Goal: Task Accomplishment & Management: Use online tool/utility

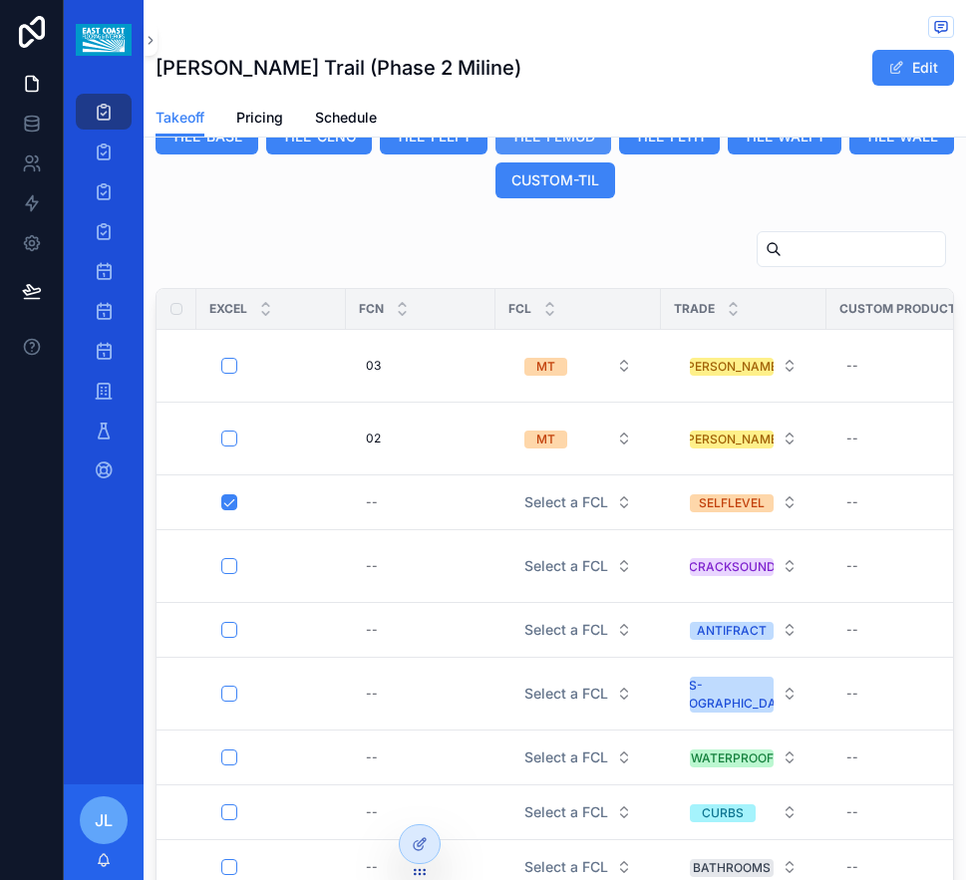
scroll to position [1912, 0]
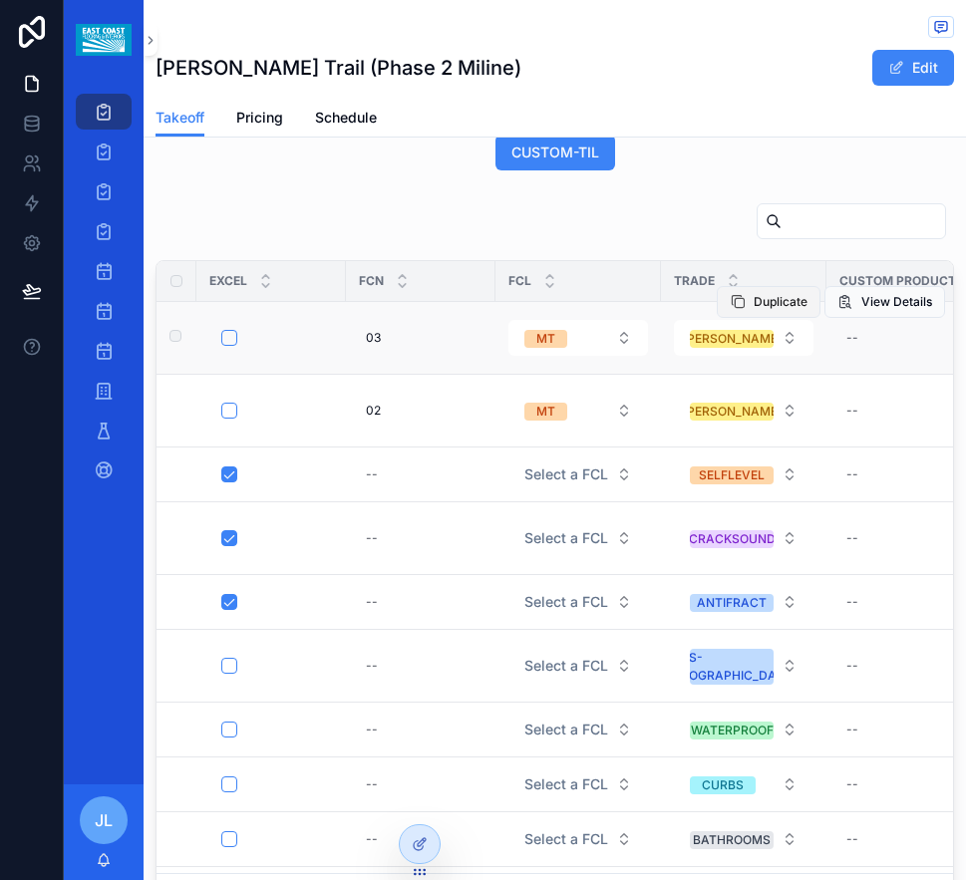
click at [754, 310] on span "Duplicate" at bounding box center [781, 302] width 54 height 16
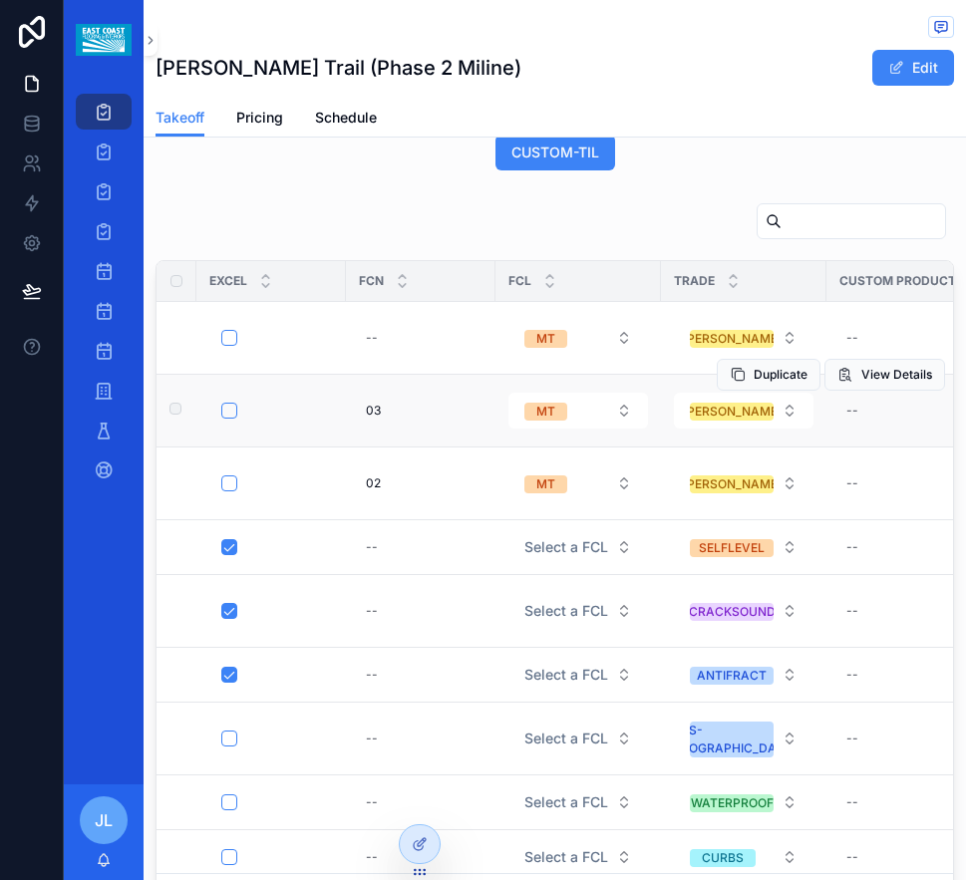
click at [501, 447] on td "MT" at bounding box center [579, 410] width 166 height 73
click at [628, 356] on button "MT" at bounding box center [578, 338] width 140 height 36
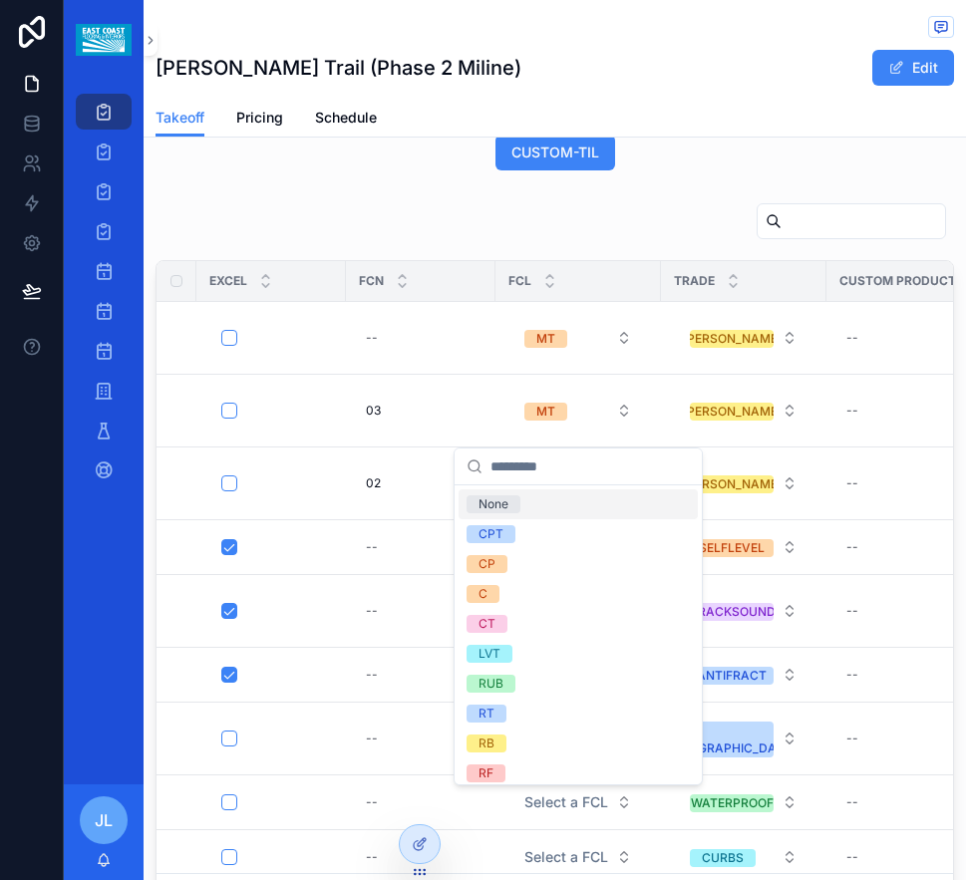
click at [488, 508] on div "None" at bounding box center [494, 505] width 30 height 18
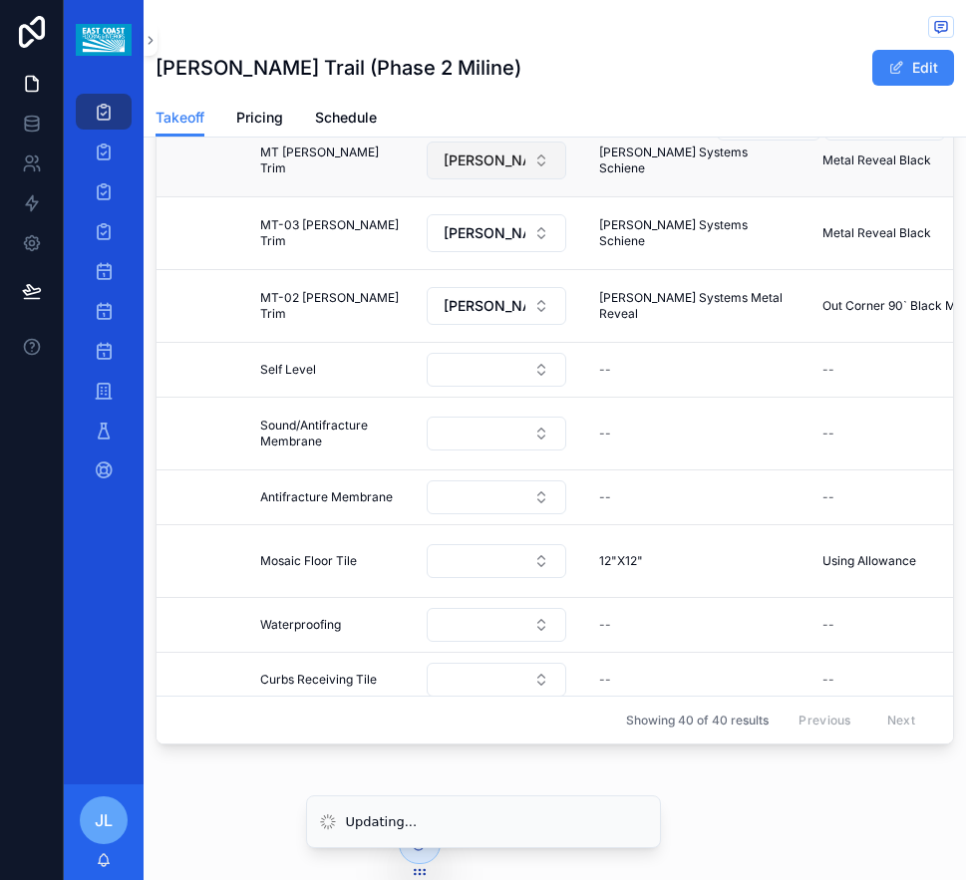
scroll to position [2078, 0]
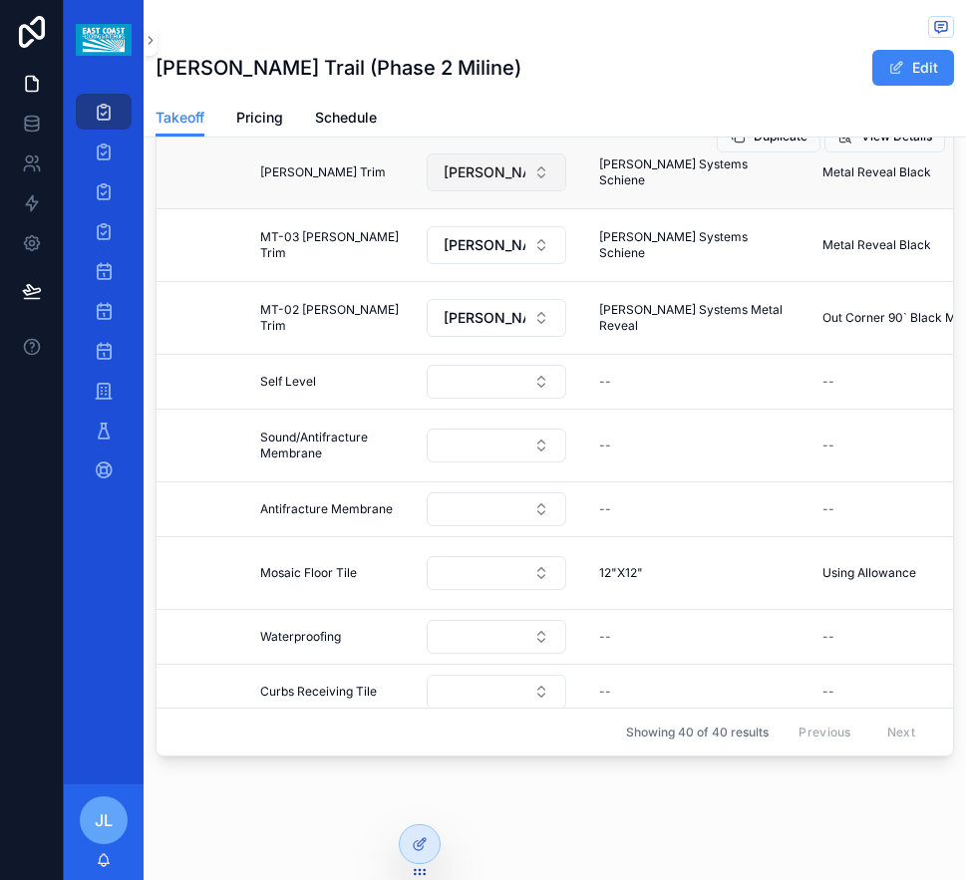
drag, startPoint x: 546, startPoint y: 261, endPoint x: 533, endPoint y: 262, distance: 13.0
click at [546, 191] on button "[PERSON_NAME] Systems" at bounding box center [497, 173] width 140 height 38
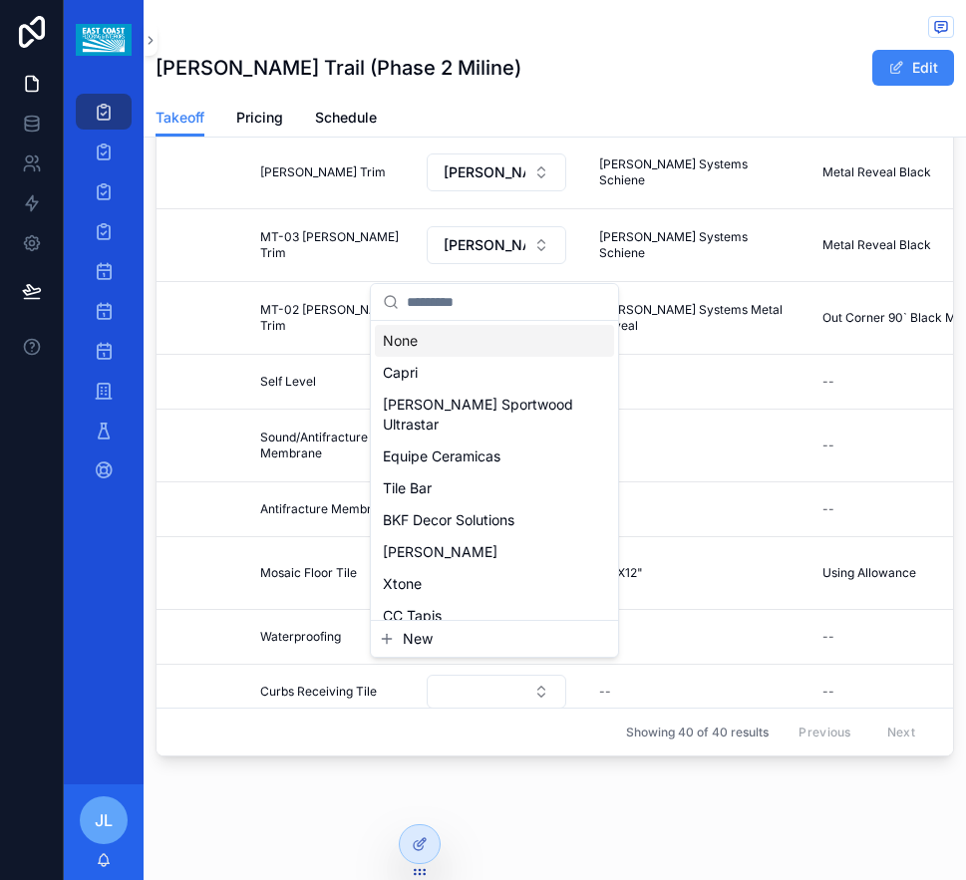
click at [416, 349] on div "None" at bounding box center [494, 341] width 239 height 32
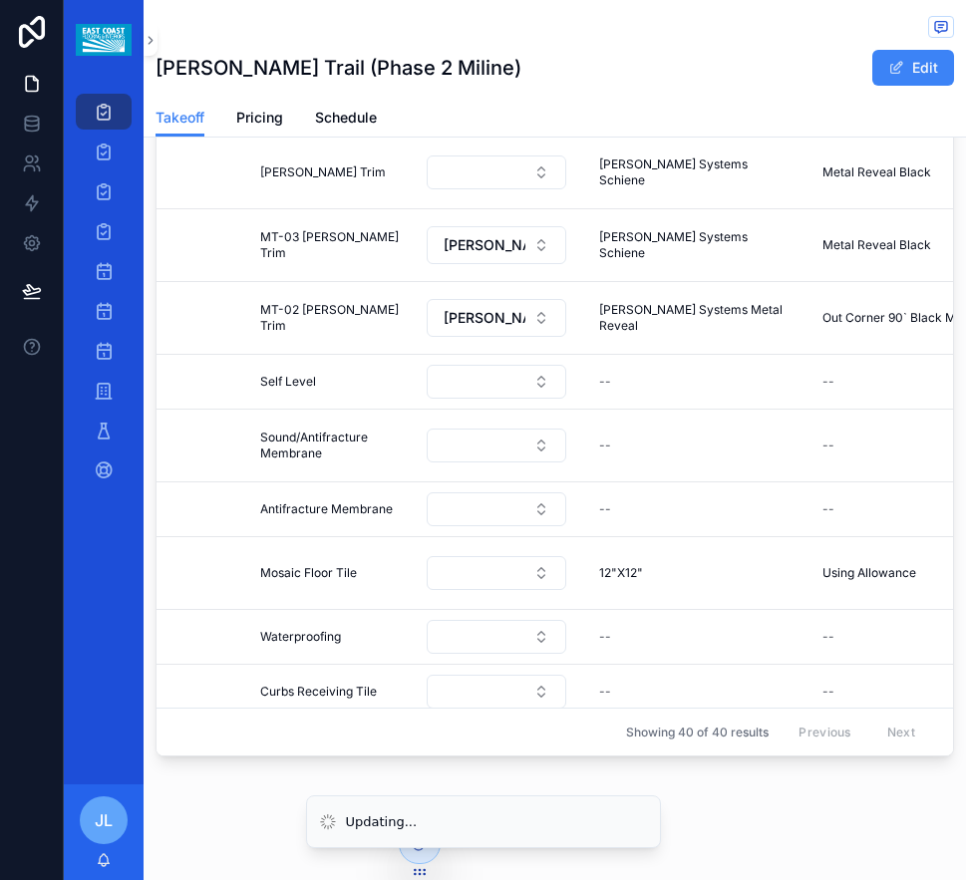
click at [674, 188] on span "[PERSON_NAME] Systems Schiene" at bounding box center [690, 173] width 183 height 32
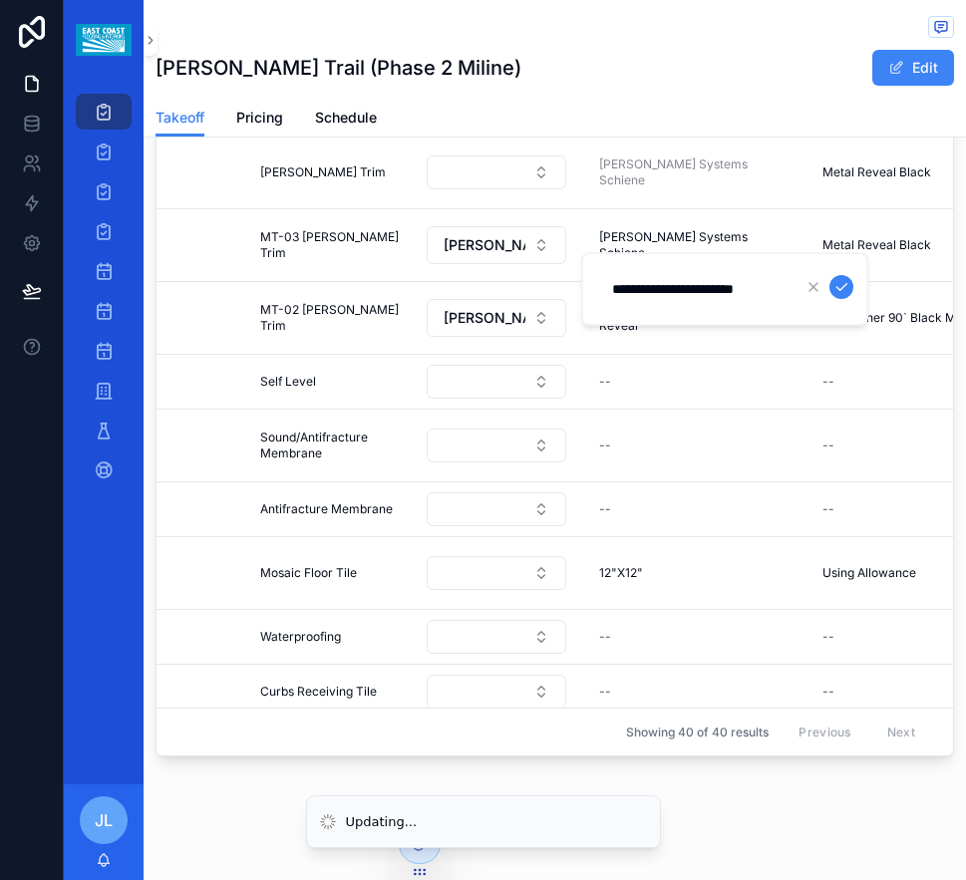
scroll to position [0, 0]
drag, startPoint x: 782, startPoint y: 290, endPoint x: 599, endPoint y: 286, distance: 182.5
click at [599, 286] on form "**********" at bounding box center [726, 289] width 255 height 38
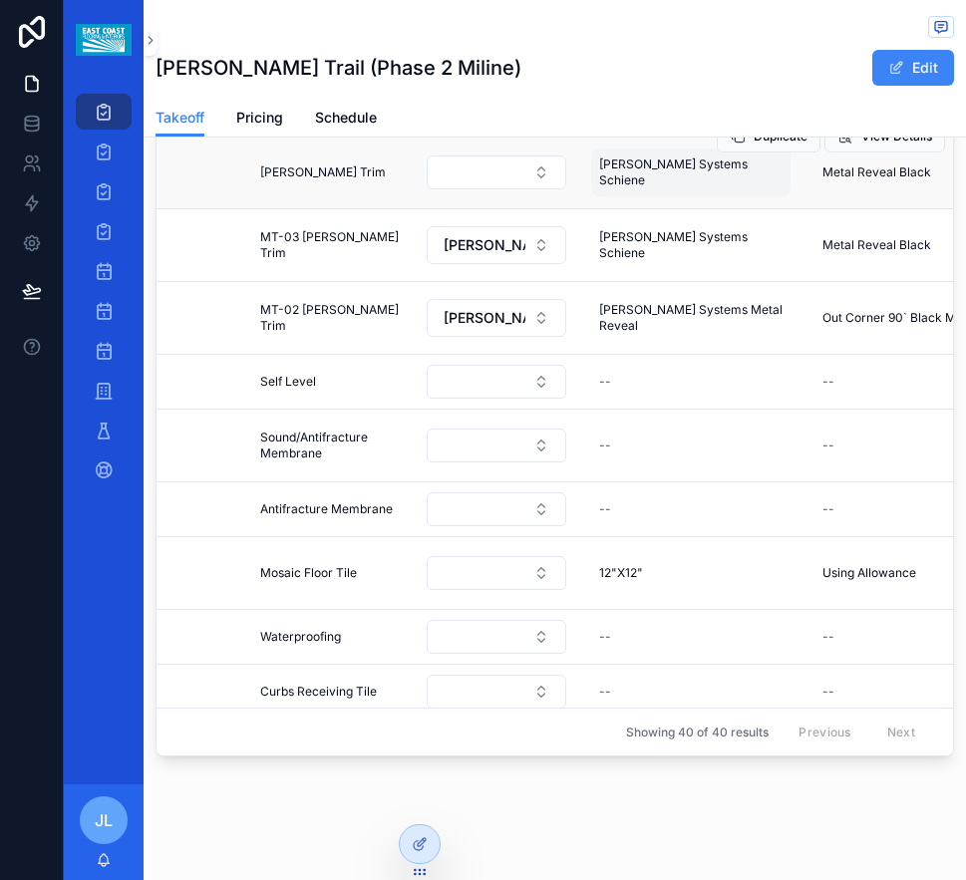
scroll to position [2078, 0]
click at [634, 188] on span "[PERSON_NAME] Systems Schiene" at bounding box center [690, 173] width 183 height 32
click at [683, 188] on span "[PERSON_NAME] Systems Schiene" at bounding box center [690, 173] width 183 height 32
click at [651, 188] on span "[PERSON_NAME] Systems Schiene" at bounding box center [690, 173] width 183 height 32
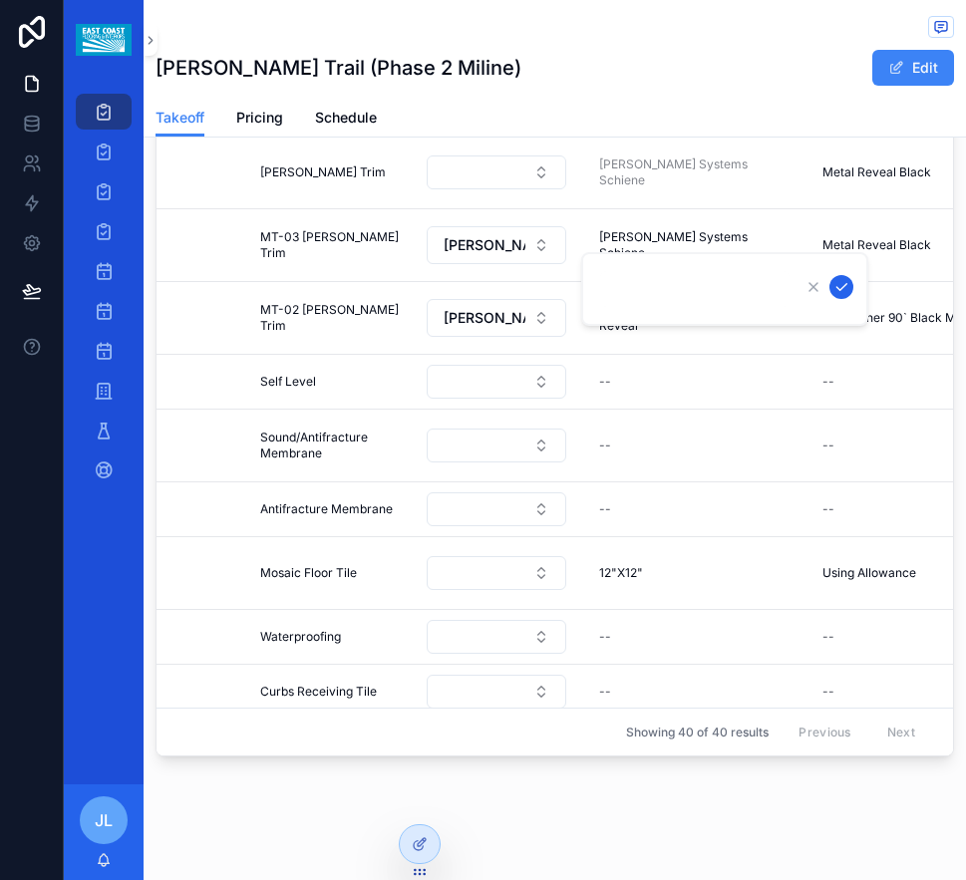
click at [840, 287] on icon "scrollable content" at bounding box center [842, 287] width 16 height 16
drag, startPoint x: 523, startPoint y: 835, endPoint x: 523, endPoint y: 845, distance: 11.0
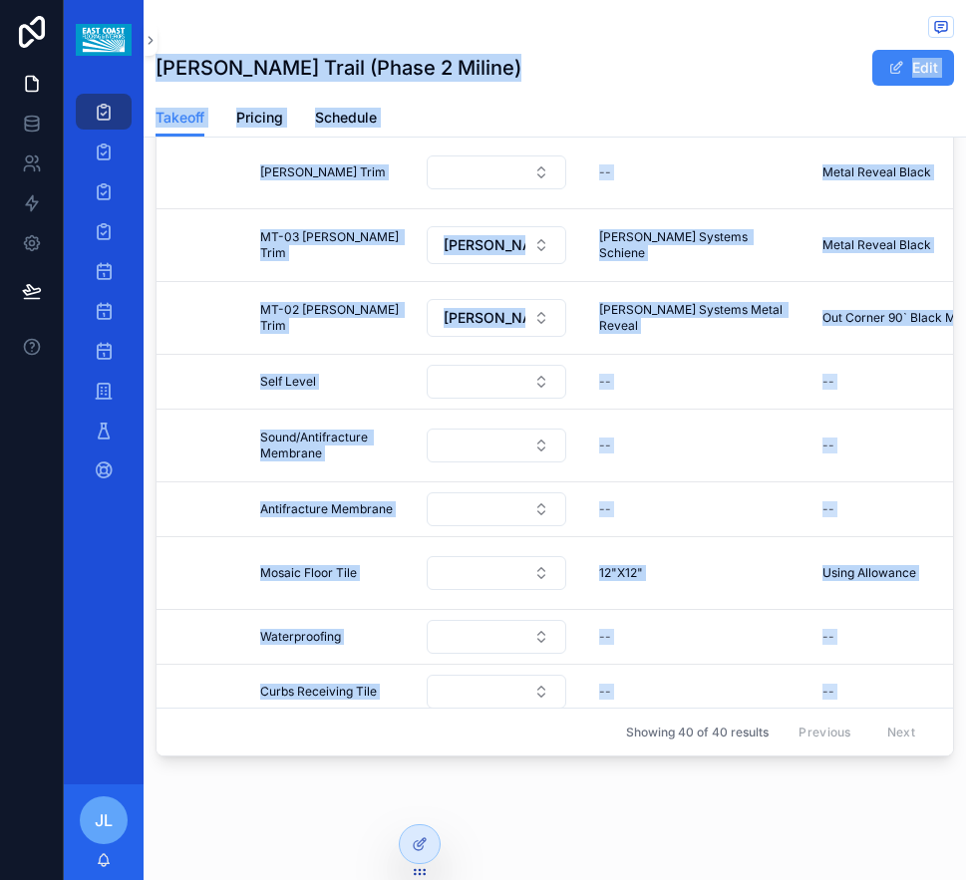
scroll to position [31, 761]
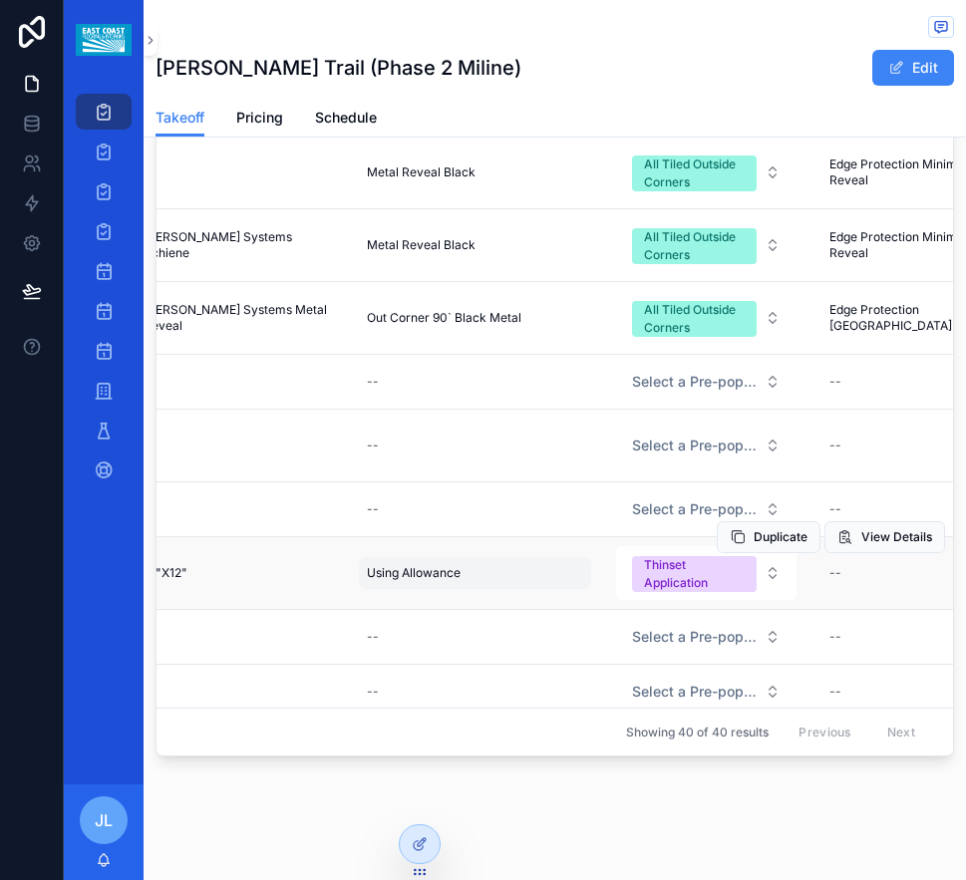
scroll to position [0, 1220]
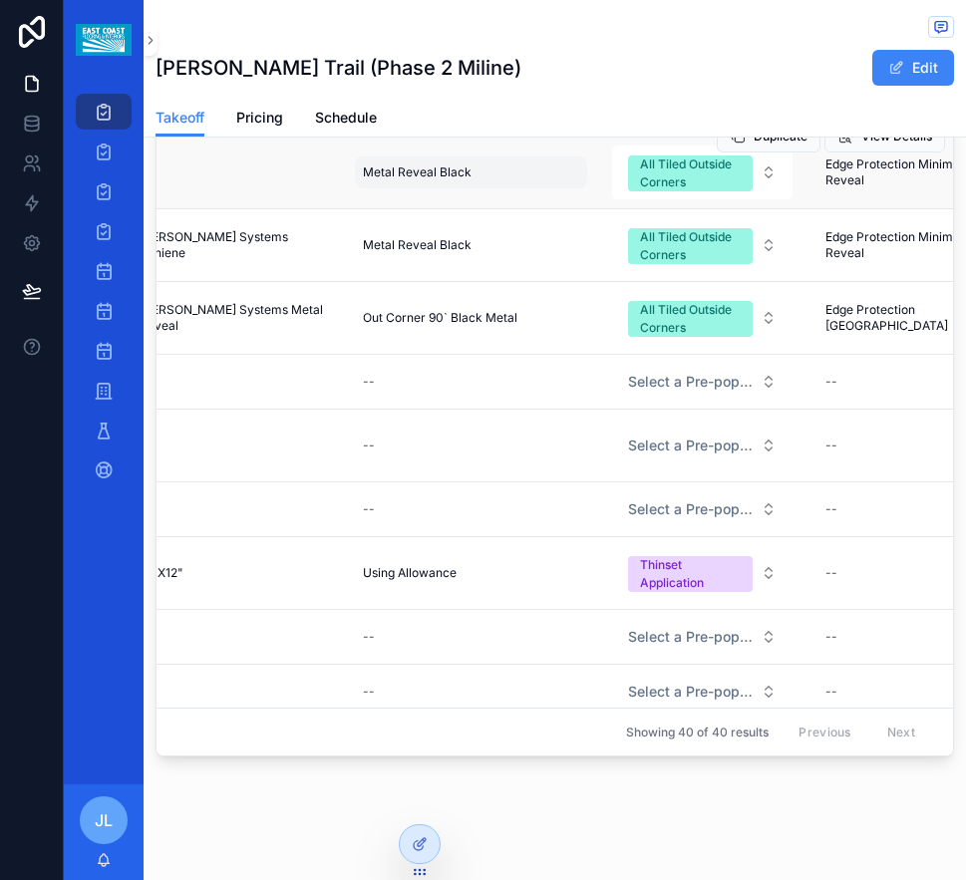
click at [385, 180] on span "Metal Reveal Black" at bounding box center [417, 173] width 109 height 16
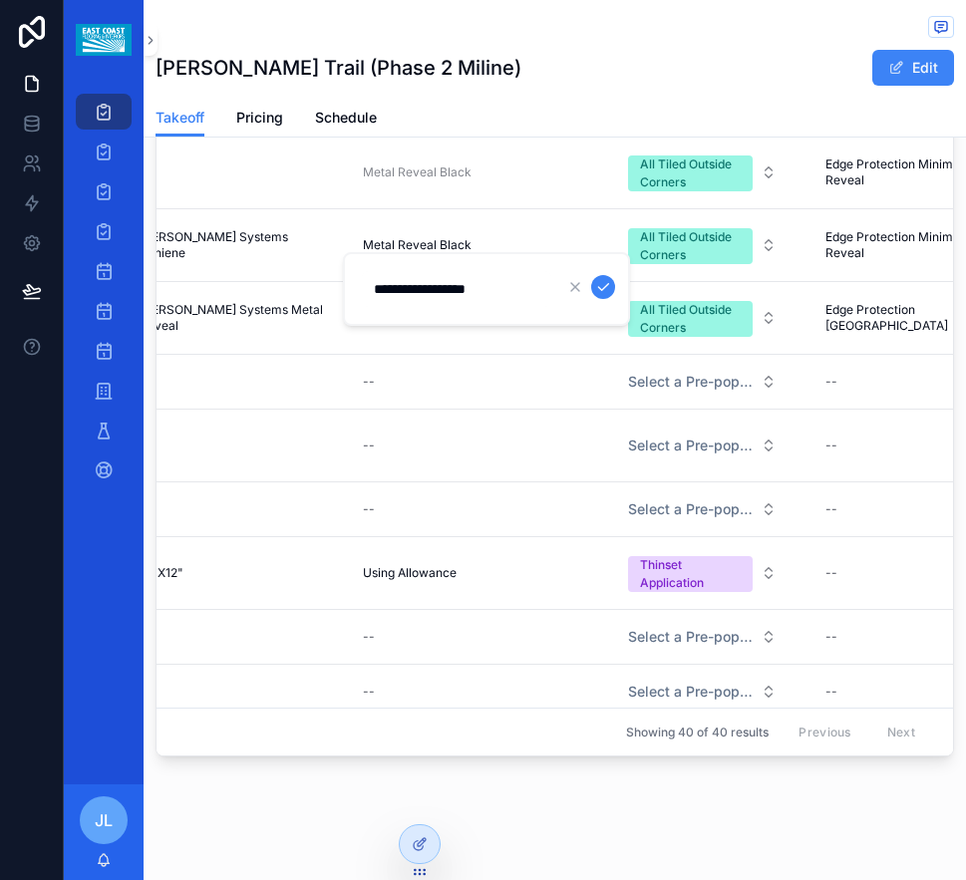
drag, startPoint x: 516, startPoint y: 293, endPoint x: 373, endPoint y: 302, distance: 143.9
click at [373, 302] on input "**********" at bounding box center [456, 289] width 189 height 28
click button "scrollable content" at bounding box center [603, 287] width 24 height 24
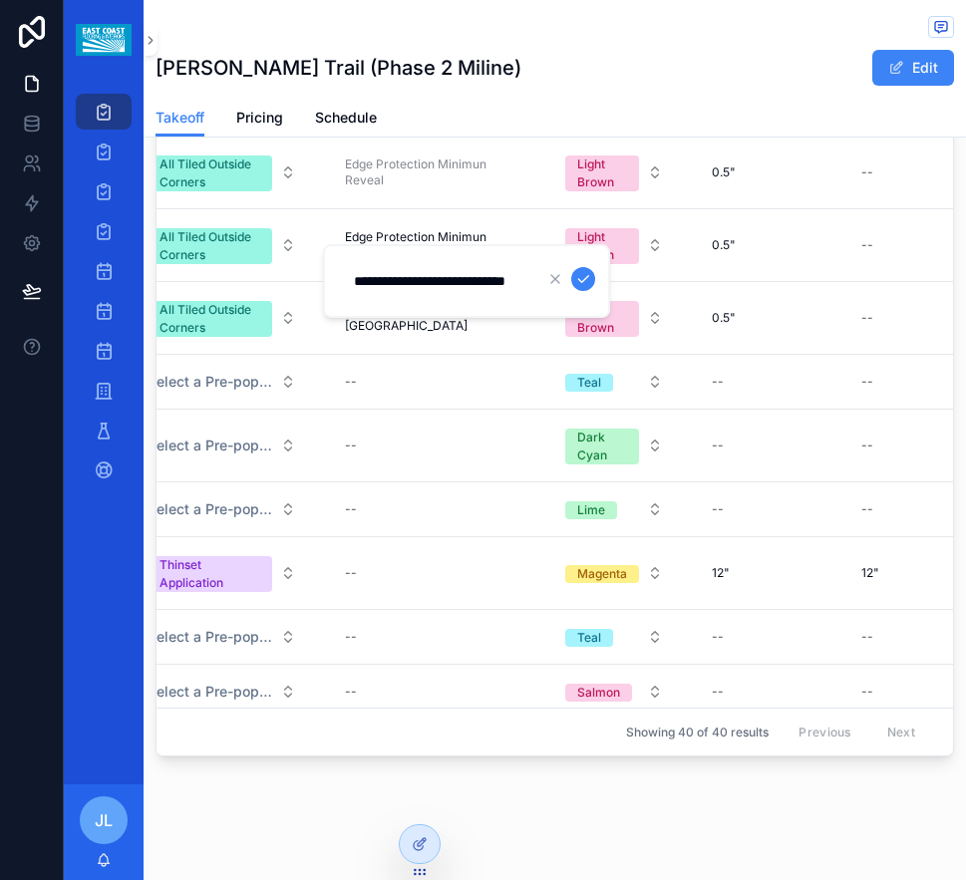
scroll to position [0, 0]
drag, startPoint x: 522, startPoint y: 279, endPoint x: 345, endPoint y: 273, distance: 177.6
click at [345, 273] on input "**********" at bounding box center [436, 281] width 189 height 28
click button "scrollable content" at bounding box center [583, 279] width 24 height 24
